Goal: Find specific page/section: Find specific page/section

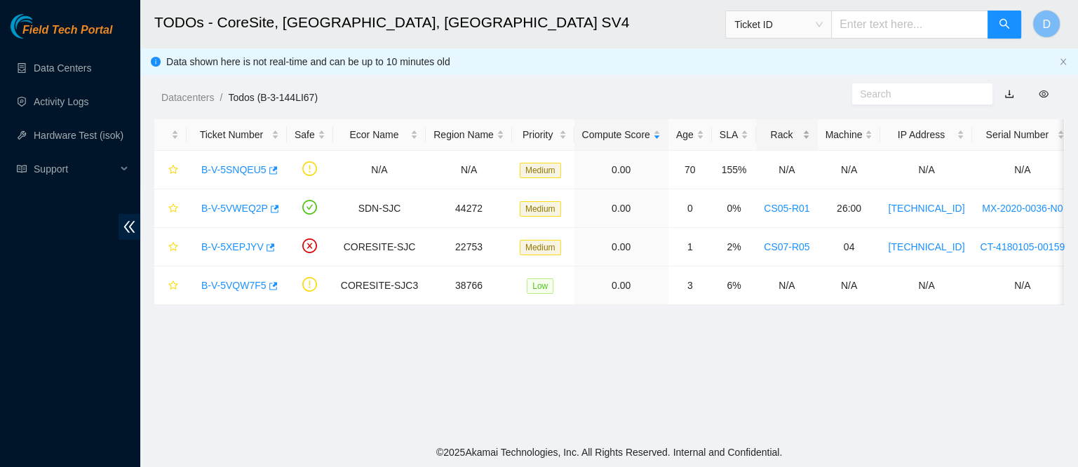
click at [763, 127] on div "Rack" at bounding box center [786, 134] width 46 height 15
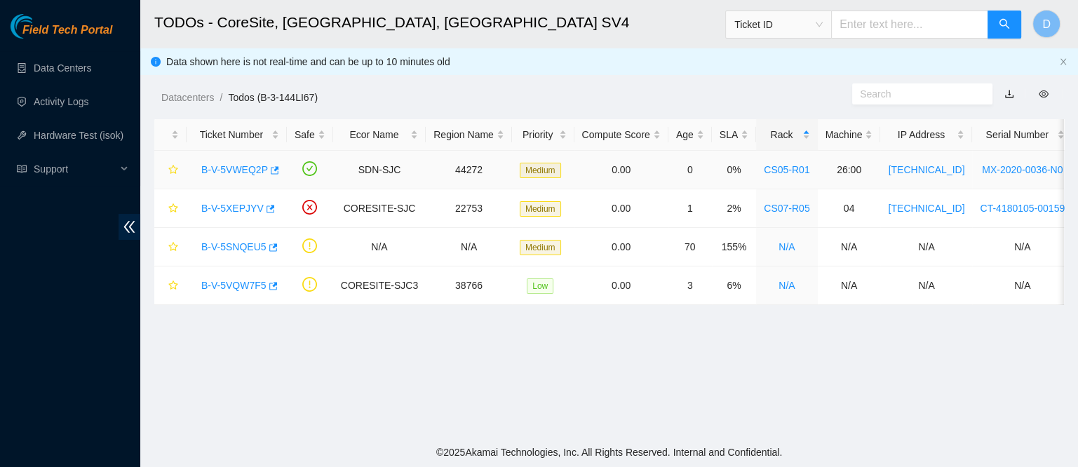
click at [234, 170] on link "B-V-5VWEQ2P" at bounding box center [234, 169] width 67 height 11
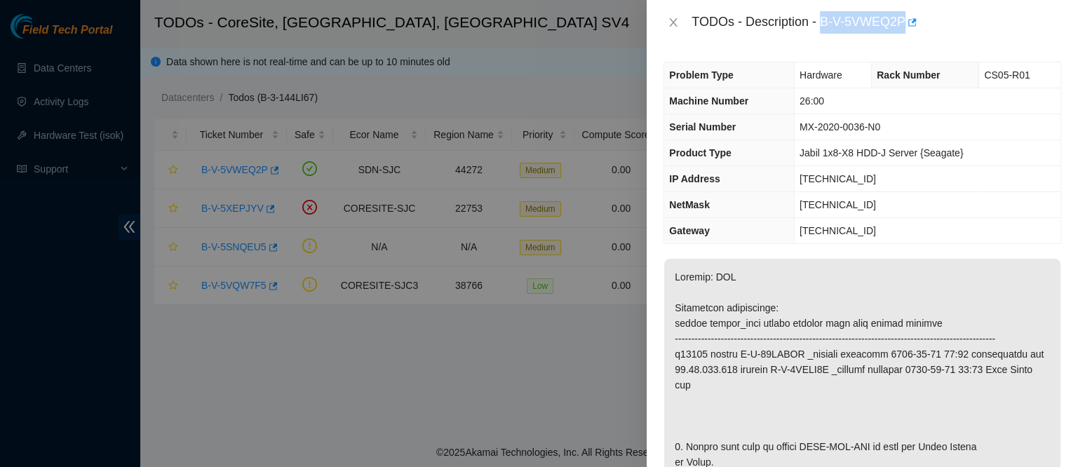
drag, startPoint x: 864, startPoint y: 25, endPoint x: 978, endPoint y: 34, distance: 114.7
click at [978, 34] on div "TODOs - Description - B-V-5VWEQ2P" at bounding box center [861, 22] width 431 height 45
copy div "B-V-5VWEQ2P"
